Goal: Information Seeking & Learning: Get advice/opinions

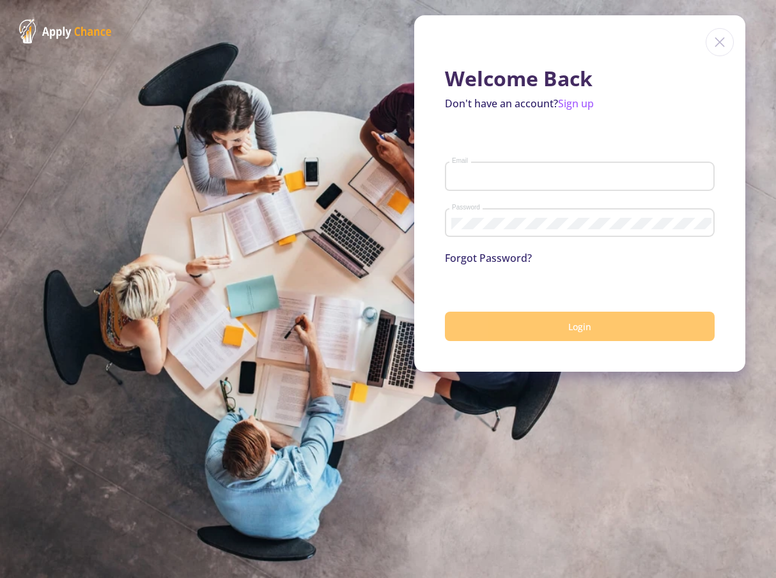
type input "[EMAIL_ADDRESS][DOMAIN_NAME]"
click at [536, 331] on button "Login" at bounding box center [580, 327] width 270 height 30
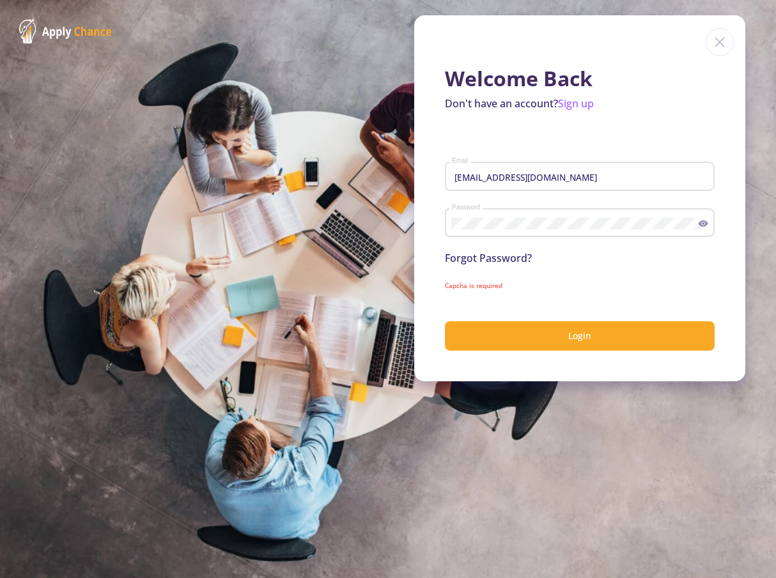
click at [701, 222] on icon at bounding box center [703, 223] width 10 height 10
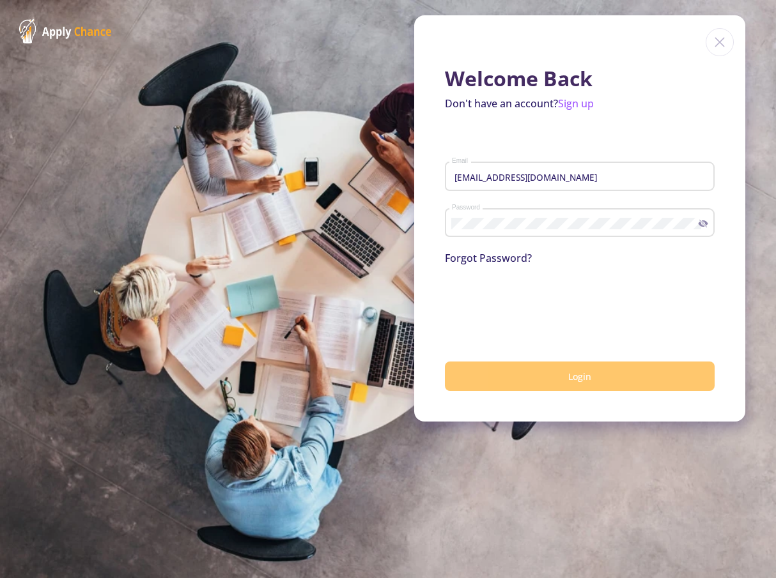
click at [597, 383] on button "Login" at bounding box center [580, 377] width 270 height 30
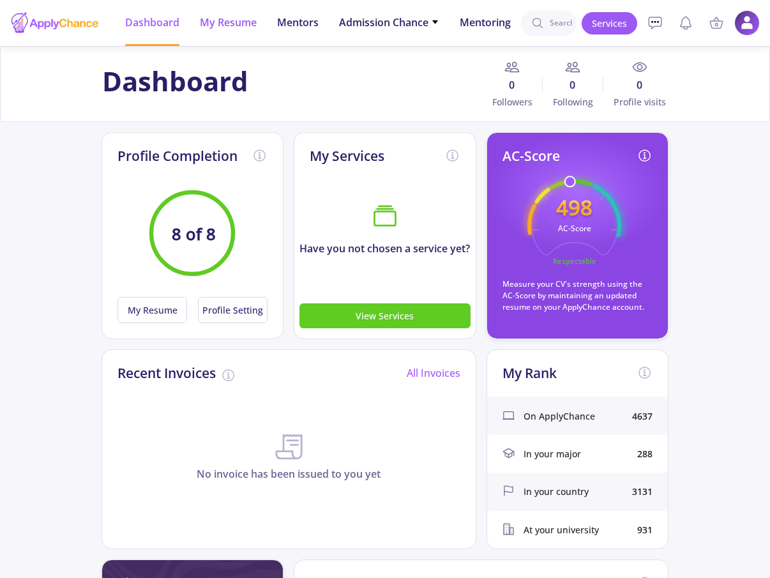
click at [223, 24] on span "My Resume" at bounding box center [228, 22] width 57 height 15
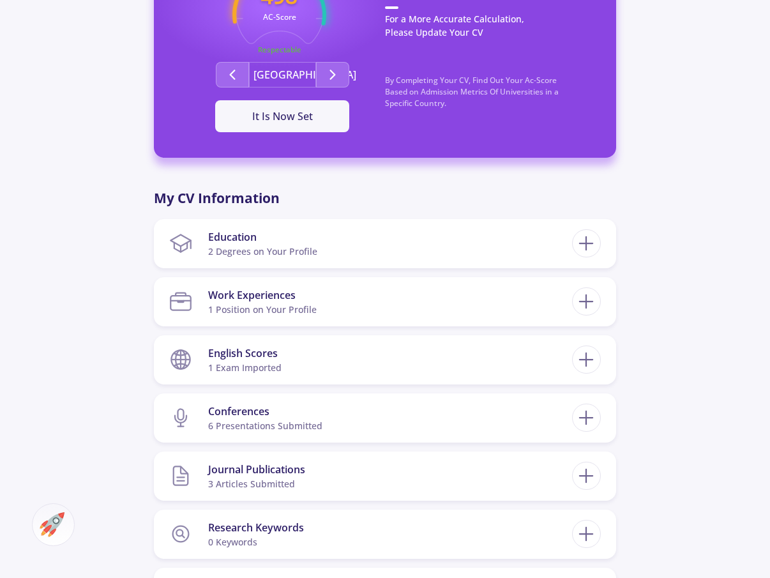
scroll to position [307, 0]
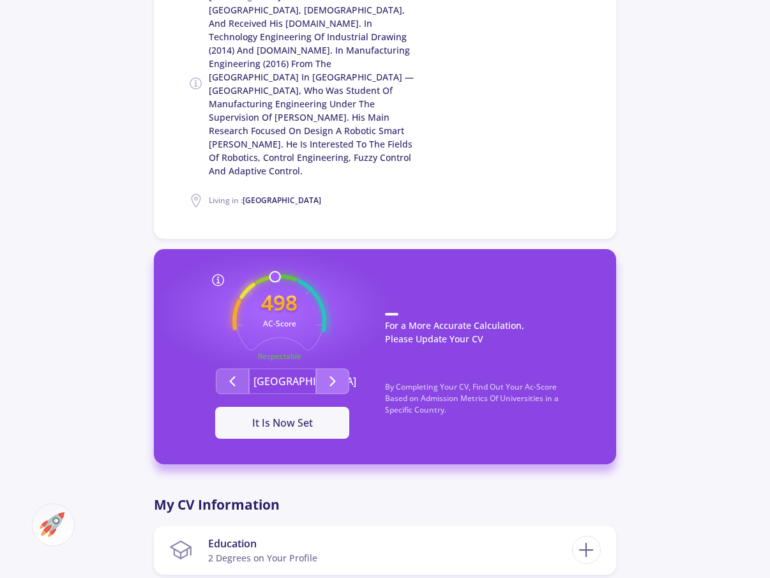
click at [339, 374] on icon "Second group" at bounding box center [332, 381] width 15 height 15
click at [225, 374] on icon "Second group" at bounding box center [232, 381] width 15 height 15
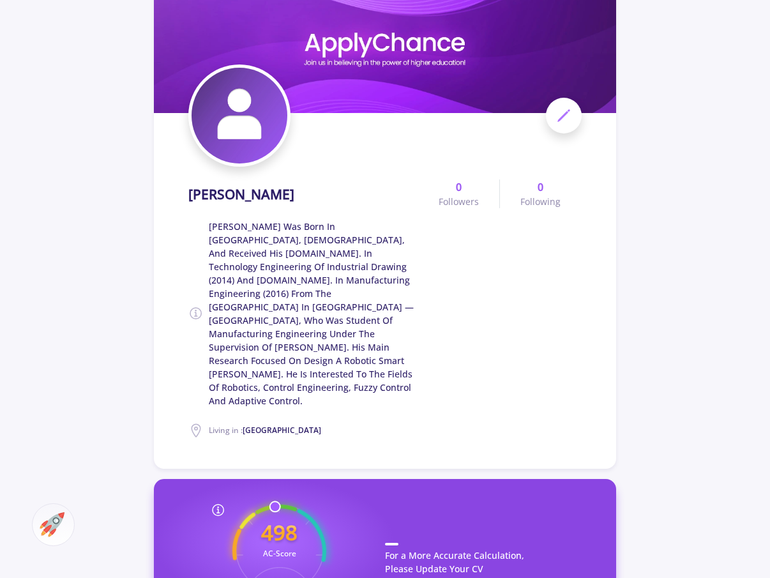
scroll to position [0, 0]
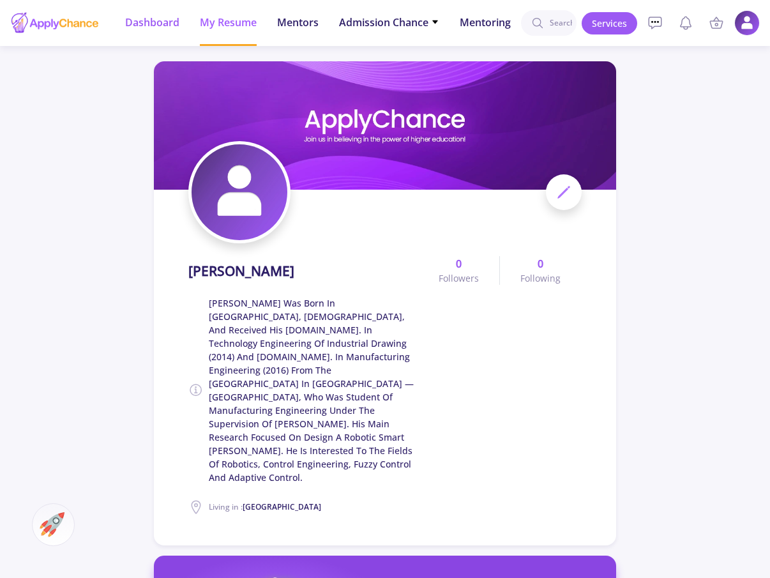
click at [154, 32] on li "Dashboard" at bounding box center [152, 23] width 54 height 46
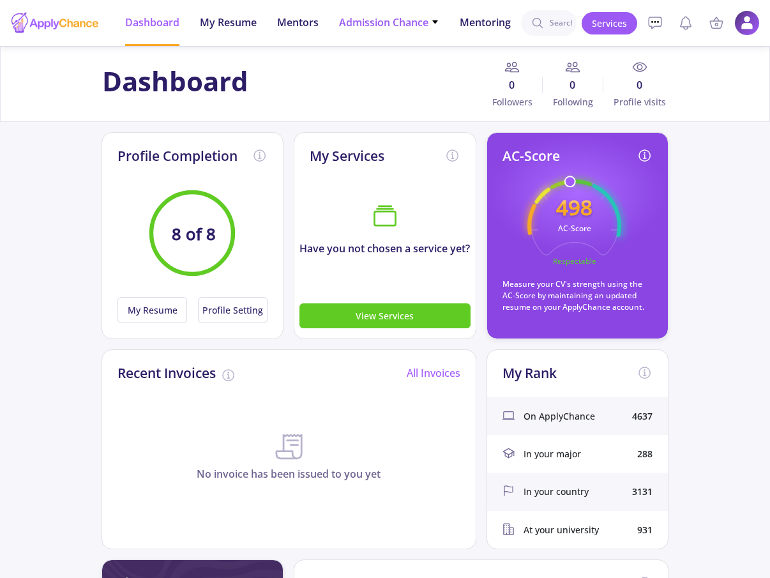
click at [425, 21] on span "Admission Chance" at bounding box center [389, 22] width 100 height 15
click at [402, 68] on link "With Minimum Requirements" at bounding box center [414, 66] width 151 height 24
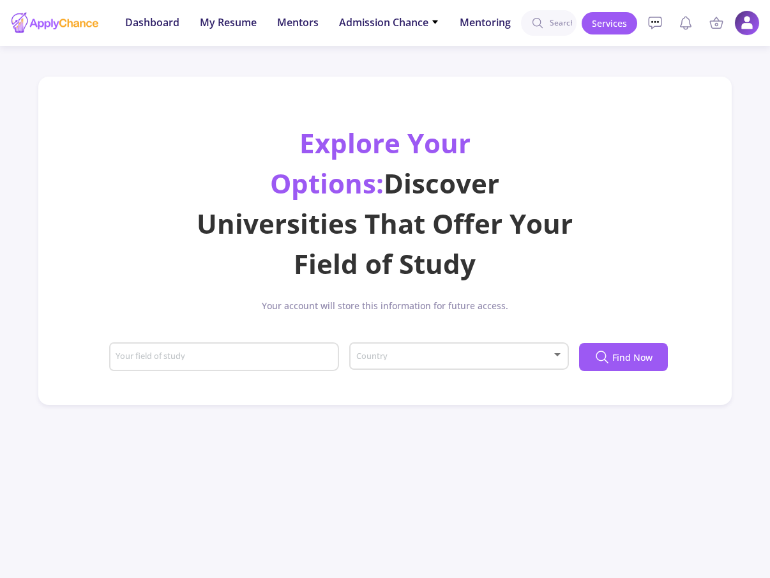
click at [551, 338] on div "Country" at bounding box center [460, 354] width 208 height 32
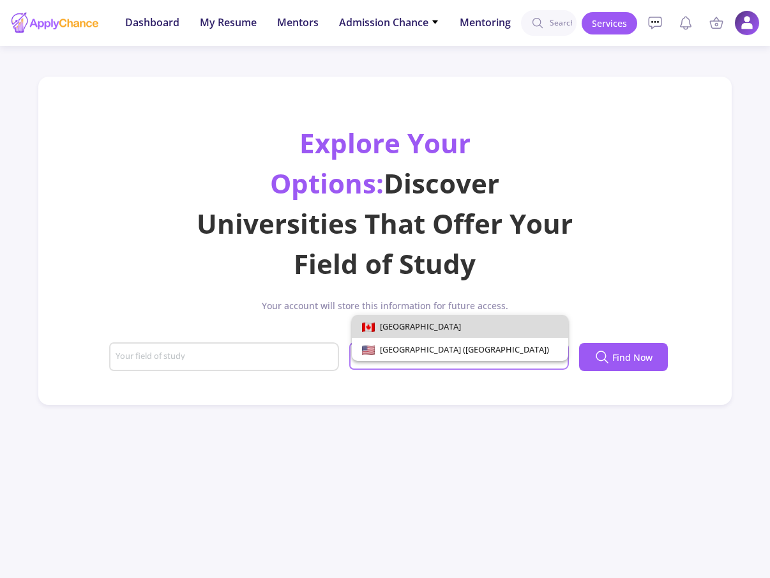
click at [551, 323] on span "[GEOGRAPHIC_DATA]" at bounding box center [460, 326] width 196 height 23
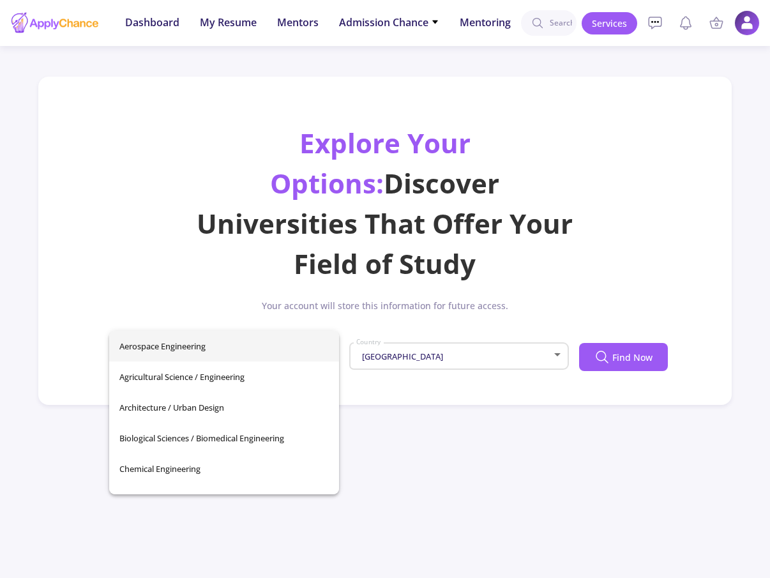
click at [167, 352] on input "Your field of study" at bounding box center [225, 357] width 221 height 11
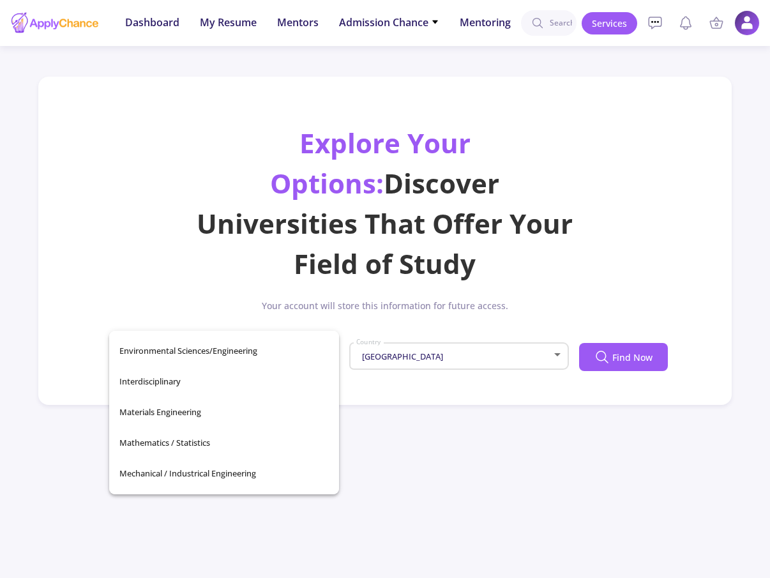
scroll to position [307, 0]
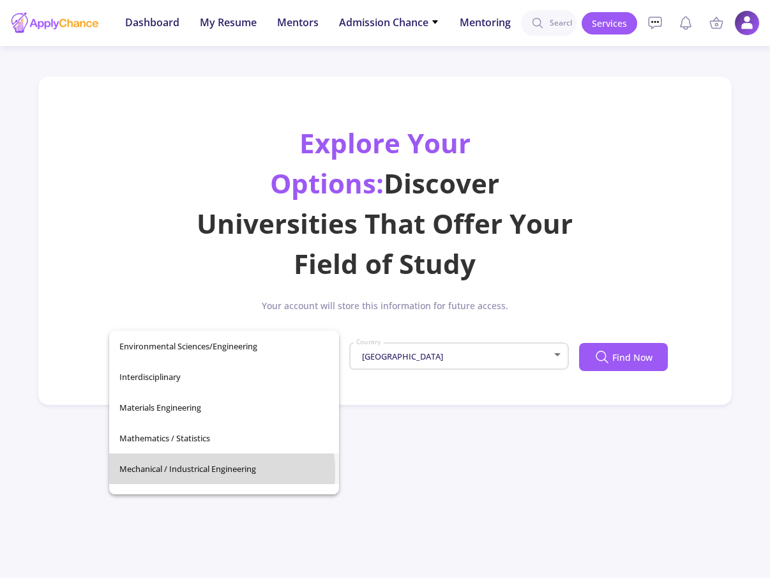
click at [195, 471] on span "Mechanical / Industrical Engineering" at bounding box center [224, 469] width 210 height 31
type input "Mechanical / Industrical Engineering"
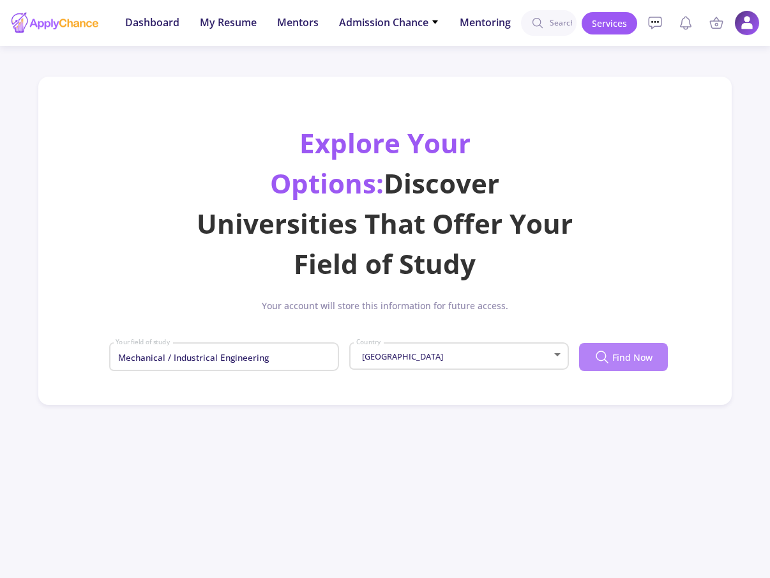
click at [611, 343] on button "Find Now" at bounding box center [623, 357] width 89 height 28
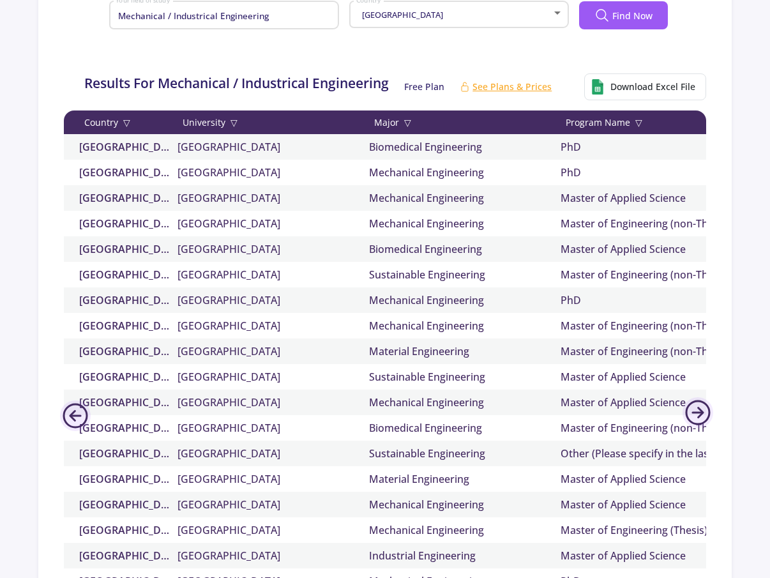
scroll to position [383, 0]
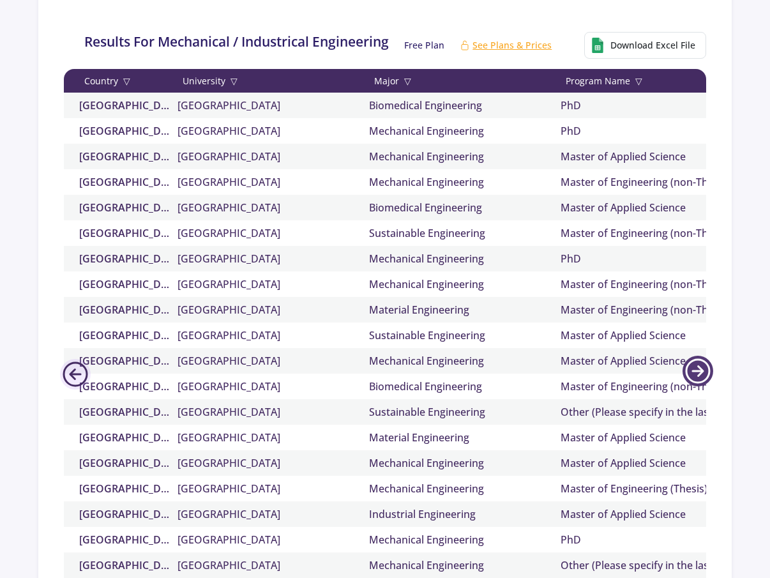
click at [697, 356] on icon at bounding box center [698, 371] width 31 height 31
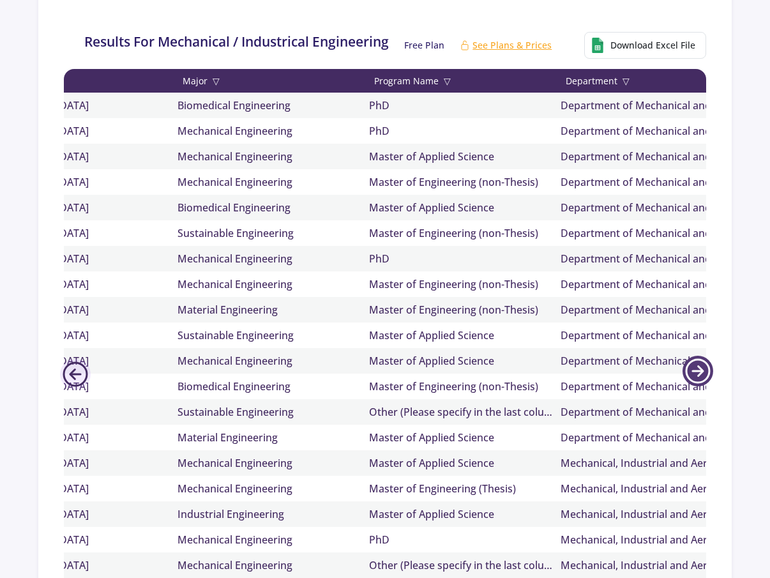
click at [696, 356] on icon at bounding box center [698, 371] width 31 height 31
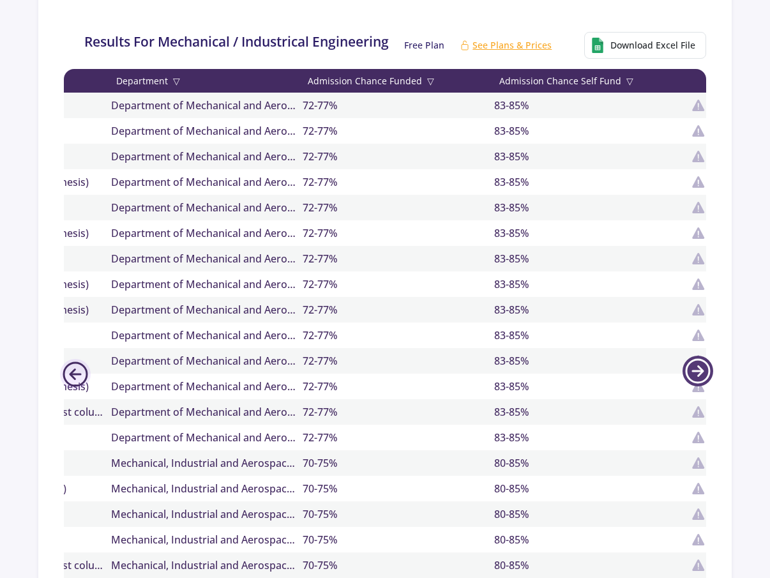
click at [696, 356] on icon at bounding box center [698, 371] width 31 height 31
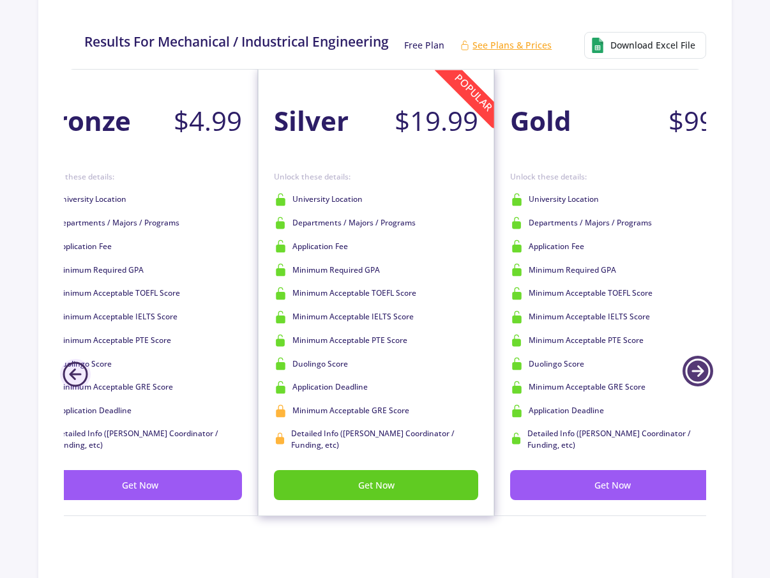
click at [696, 356] on icon at bounding box center [698, 371] width 31 height 31
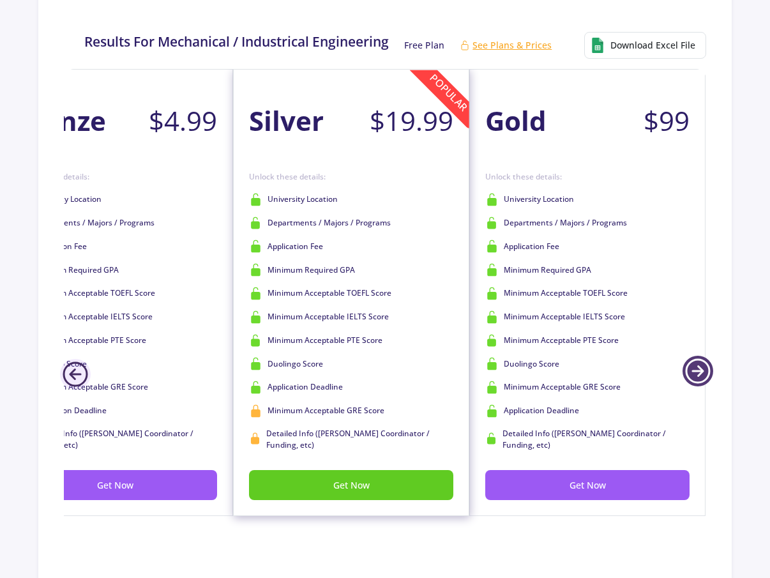
scroll to position [0, 1379]
click at [82, 359] on icon at bounding box center [75, 374] width 31 height 31
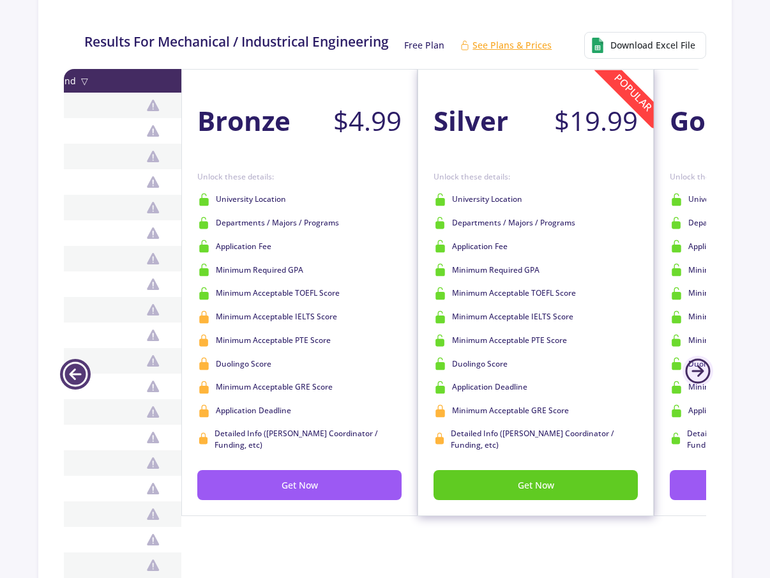
click at [82, 359] on icon at bounding box center [75, 374] width 31 height 31
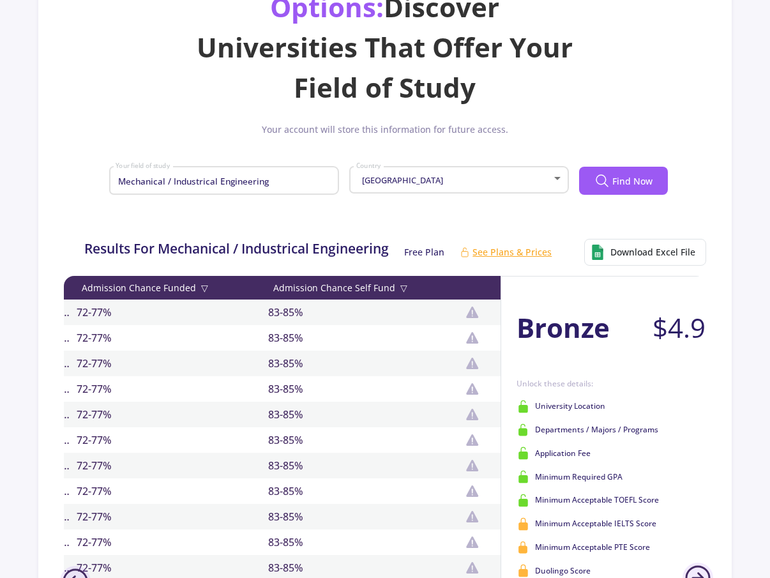
scroll to position [77, 0]
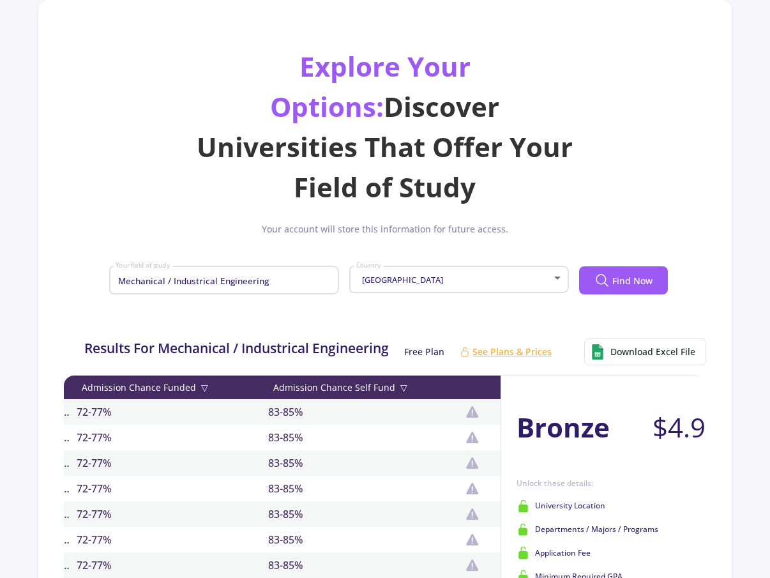
click at [401, 381] on span "▽" at bounding box center [404, 387] width 7 height 13
click at [409, 385] on icon at bounding box center [408, 387] width 6 height 4
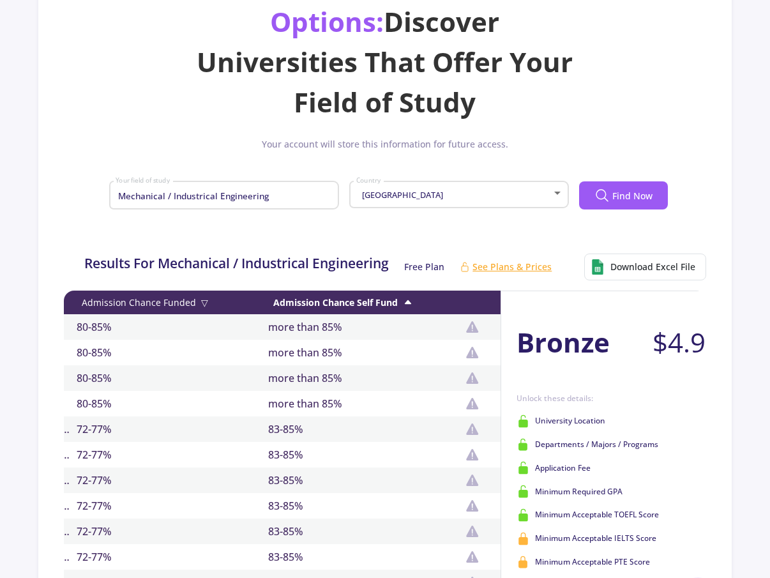
scroll to position [307, 0]
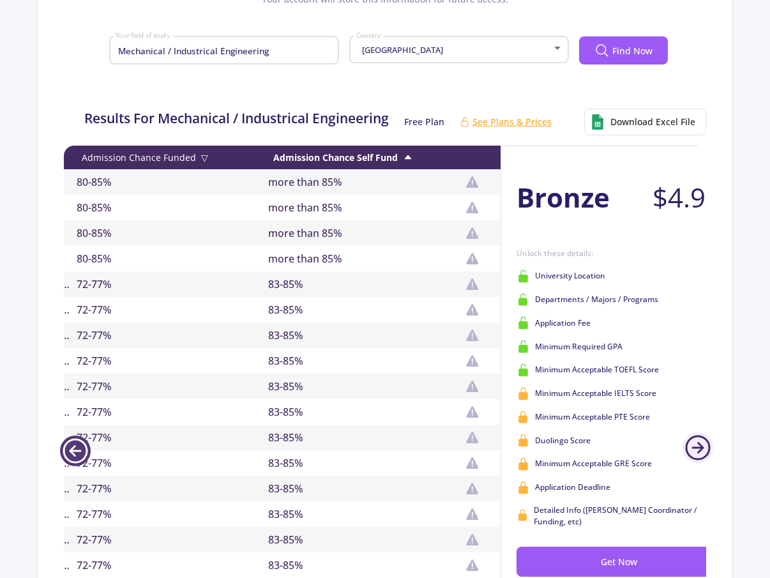
click at [79, 451] on line at bounding box center [76, 451] width 10 height 0
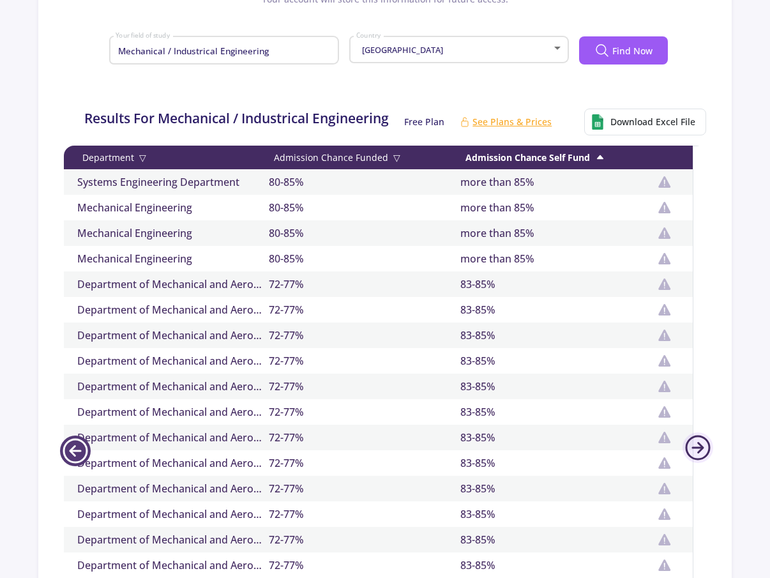
click at [79, 451] on line at bounding box center [76, 451] width 10 height 0
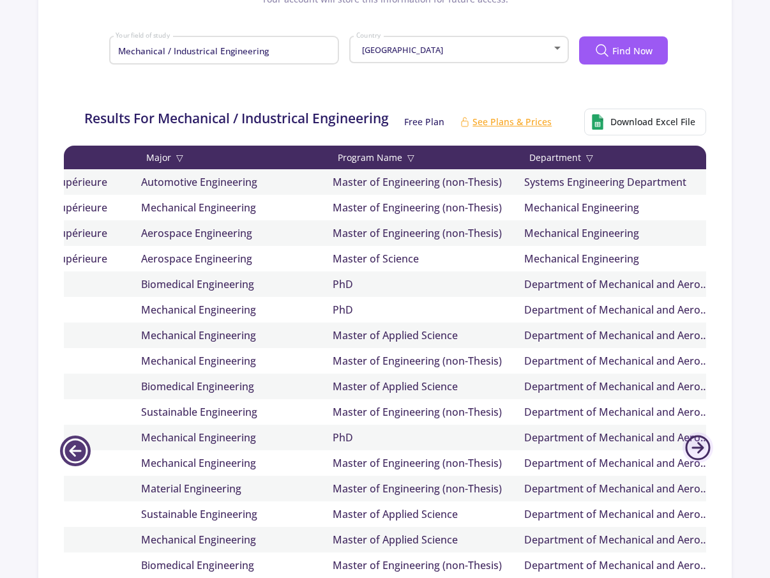
click at [79, 451] on line at bounding box center [76, 451] width 10 height 0
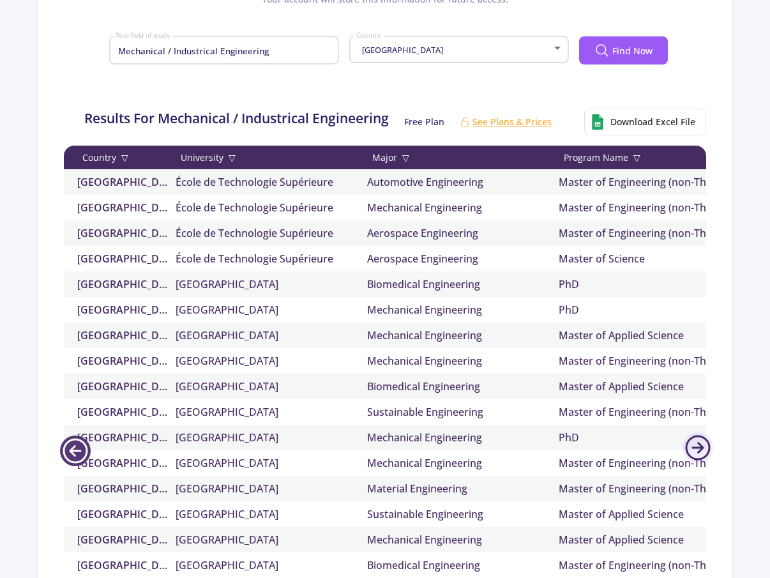
scroll to position [0, 0]
click at [79, 451] on line at bounding box center [76, 451] width 10 height 0
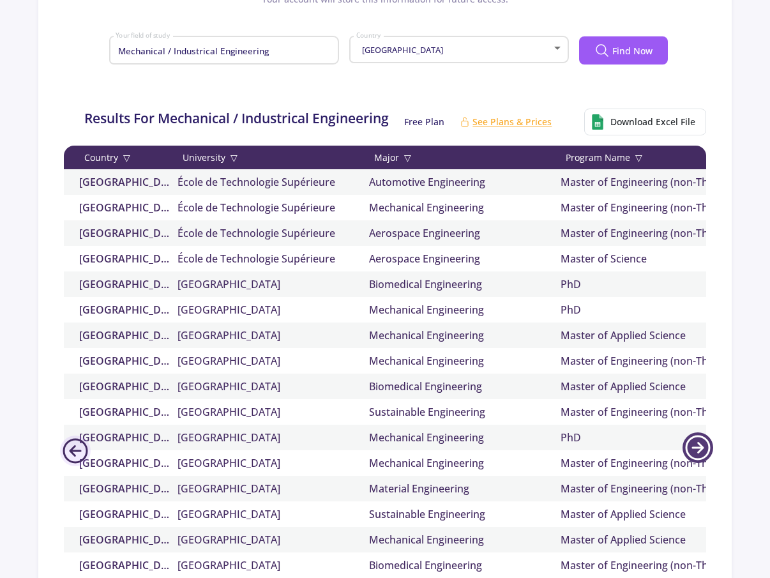
click at [703, 433] on icon at bounding box center [698, 448] width 31 height 31
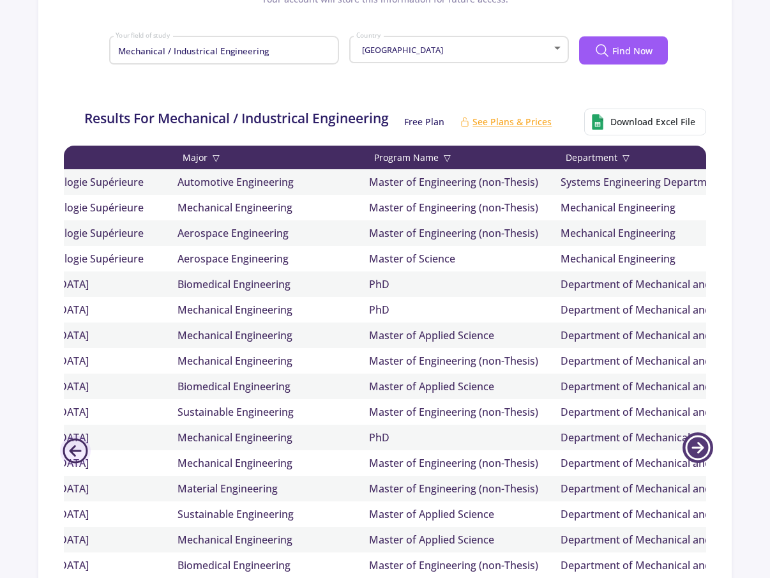
click at [703, 433] on icon at bounding box center [698, 448] width 31 height 31
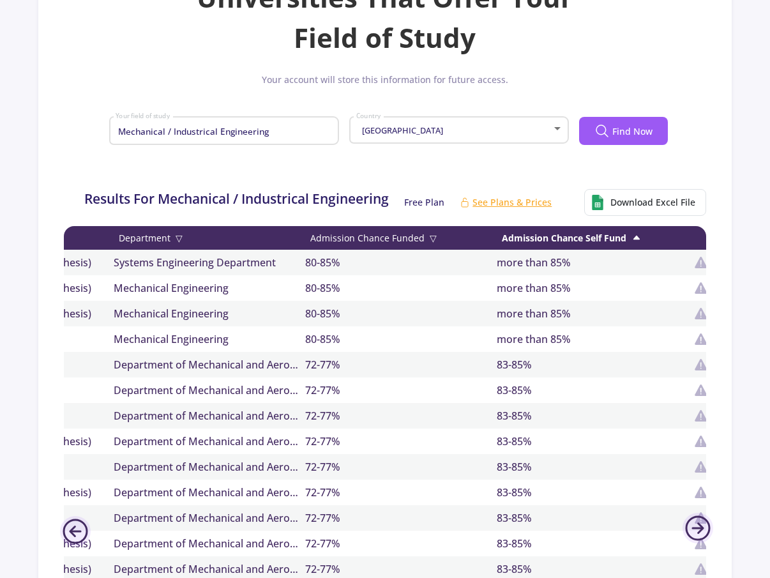
scroll to position [230, 0]
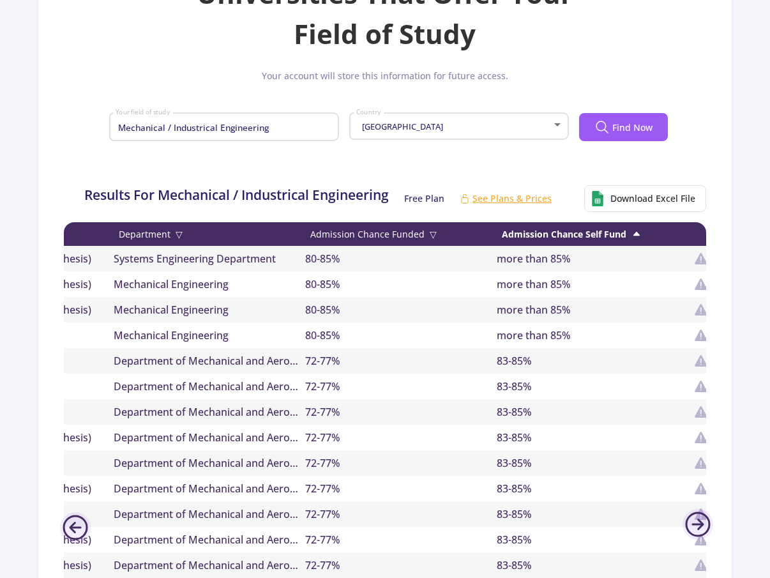
click at [629, 227] on div "Admission Chance Self Fund" at bounding box center [593, 233] width 192 height 13
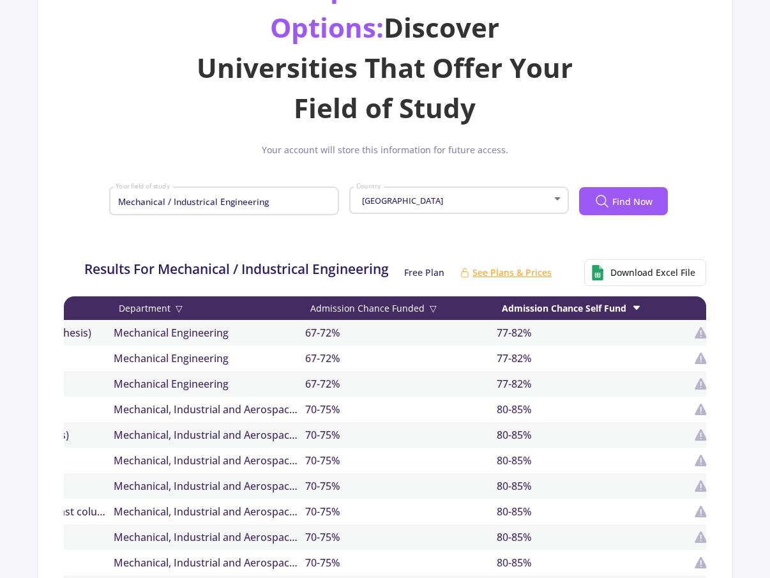
scroll to position [153, 0]
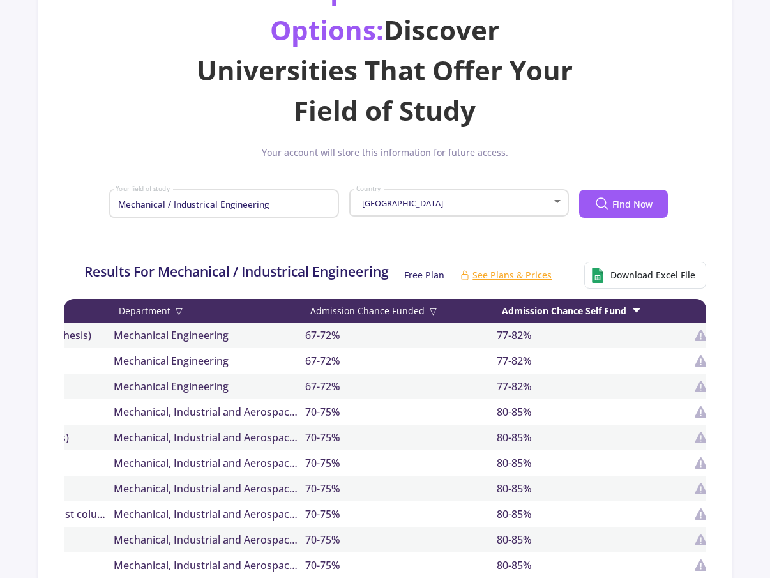
click at [431, 304] on span "▽" at bounding box center [433, 310] width 7 height 13
click at [434, 305] on icon at bounding box center [438, 310] width 10 height 10
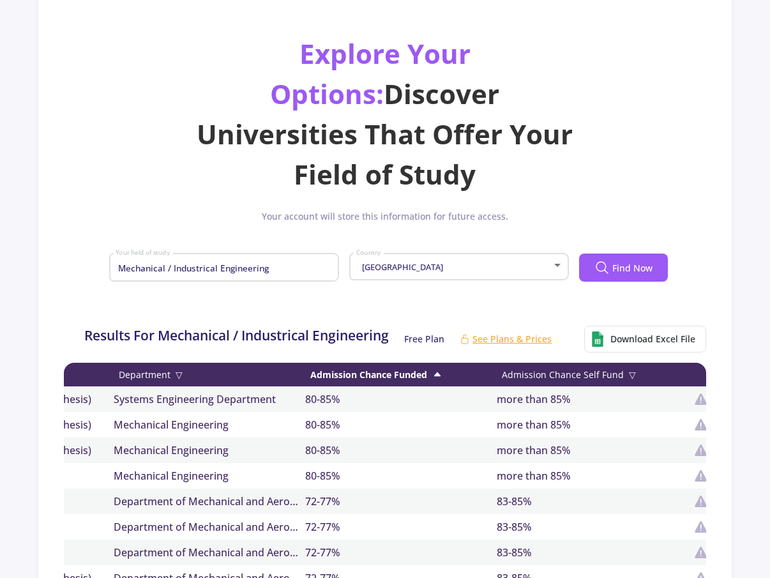
scroll to position [0, 0]
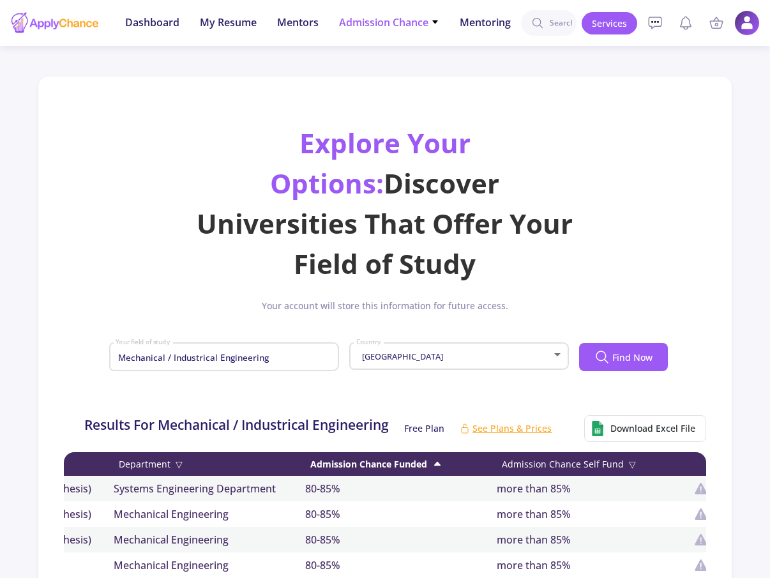
click at [419, 24] on span "Admission Chance" at bounding box center [389, 22] width 100 height 15
click at [406, 83] on link "Only My Chance of Admission" at bounding box center [414, 90] width 151 height 24
